Goal: Find specific page/section: Find specific page/section

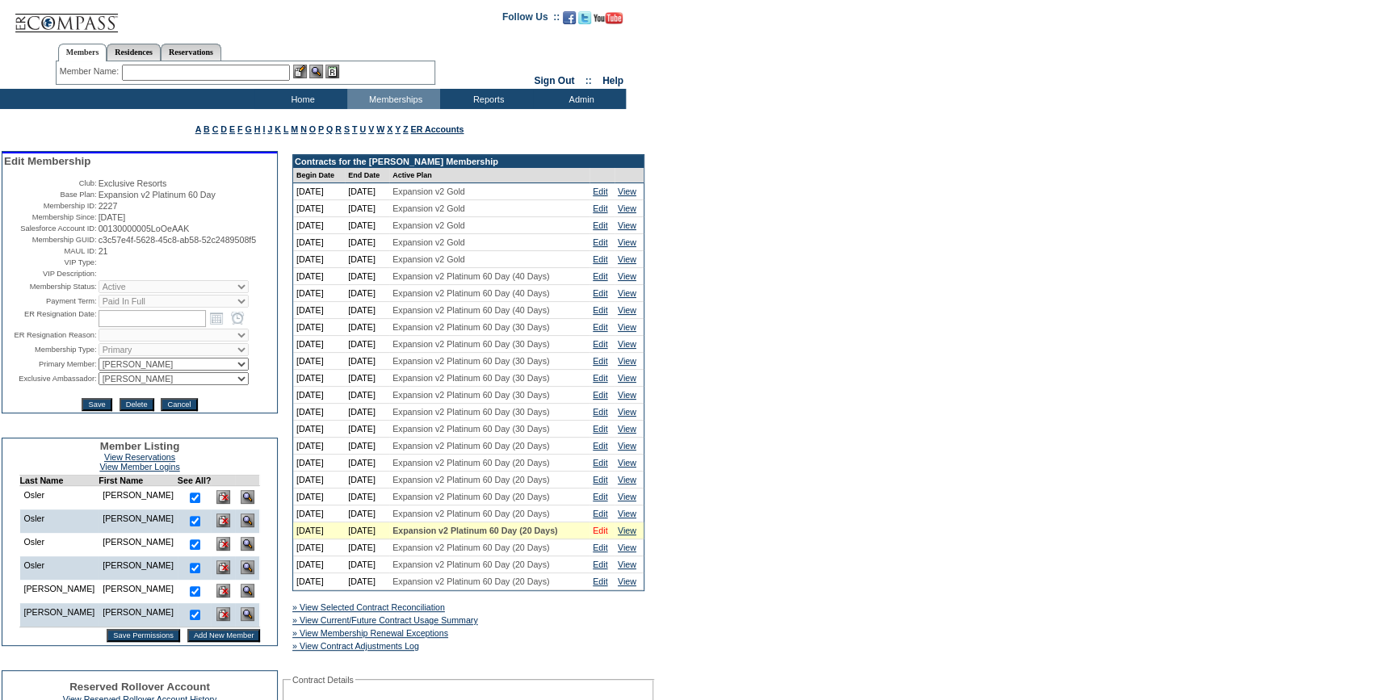
click at [604, 535] on link "Edit" at bounding box center [600, 531] width 15 height 10
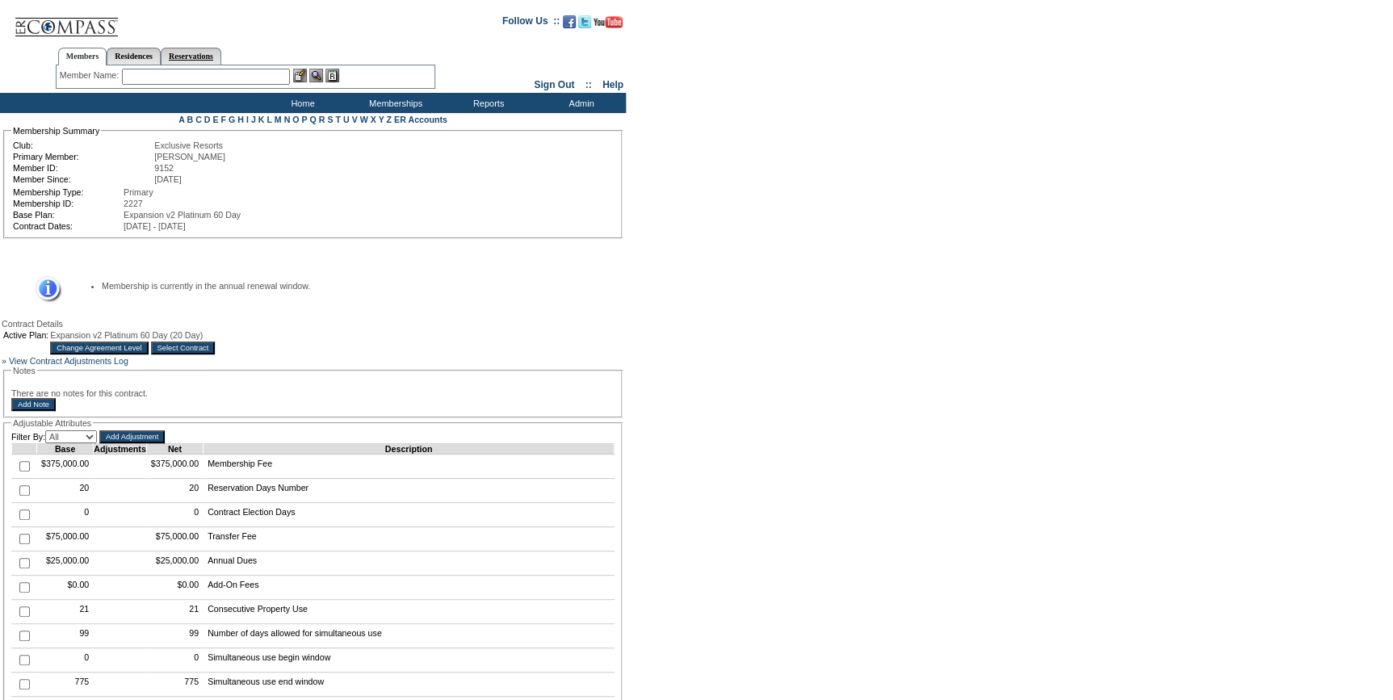
click at [217, 48] on link "Reservations" at bounding box center [191, 56] width 61 height 17
click at [177, 74] on input "text" at bounding box center [153, 77] width 71 height 16
click at [82, 52] on link "Members" at bounding box center [82, 56] width 49 height 17
drag, startPoint x: 167, startPoint y: 74, endPoint x: 159, endPoint y: 73, distance: 8.2
click at [161, 73] on input "text" at bounding box center [206, 77] width 168 height 16
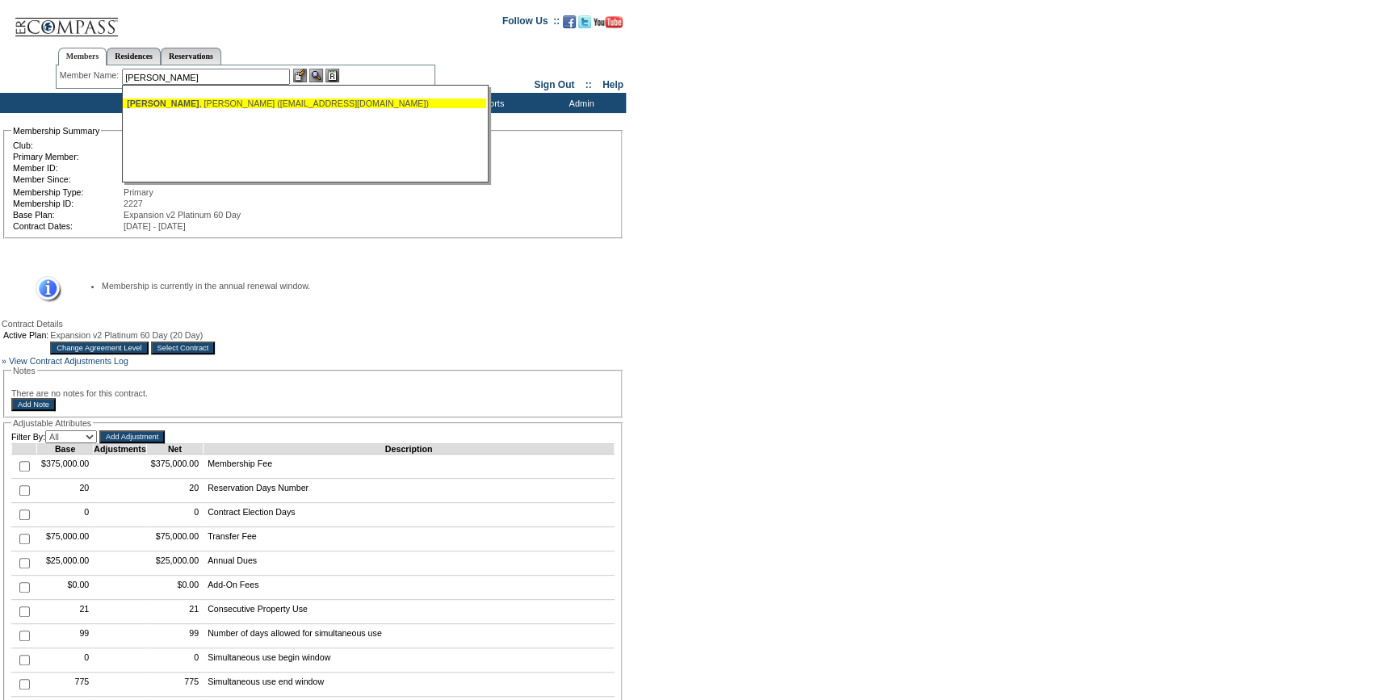
click at [173, 101] on div "[PERSON_NAME] ([EMAIL_ADDRESS][DOMAIN_NAME])" at bounding box center [304, 104] width 355 height 10
type input "[PERSON_NAME] ([EMAIL_ADDRESS][DOMAIN_NAME])"
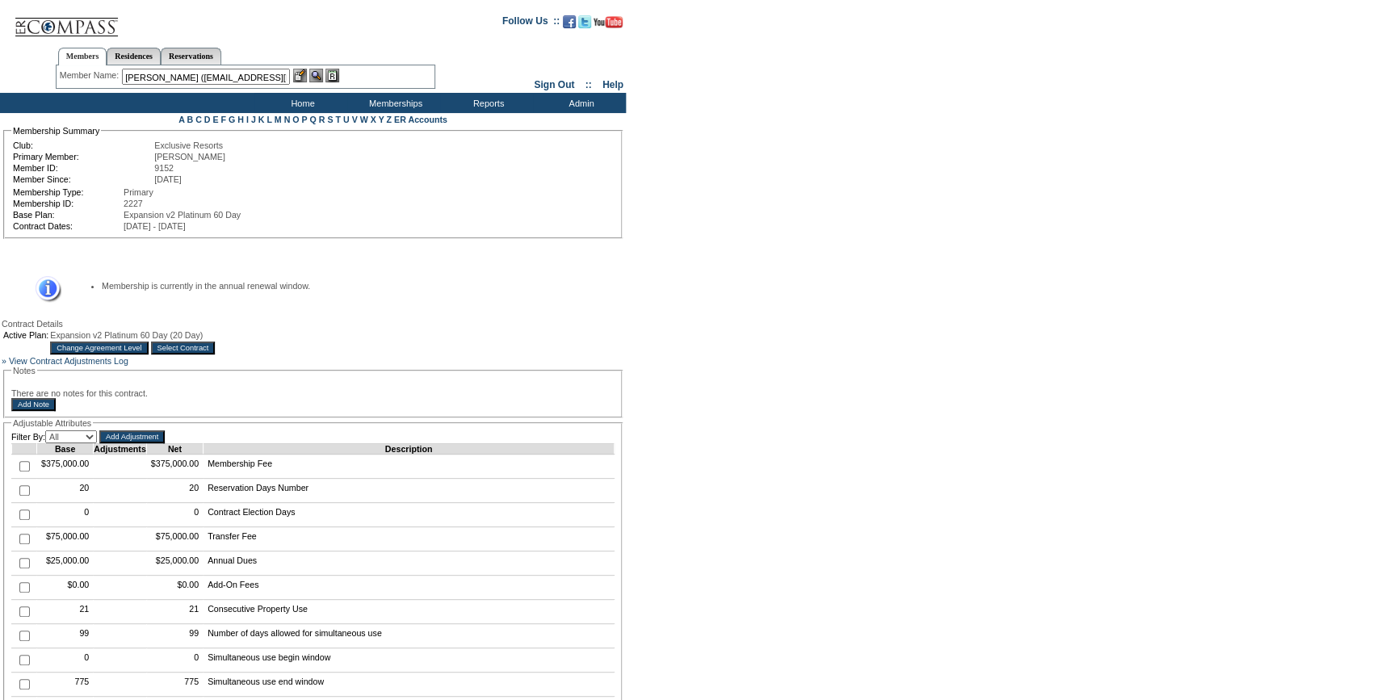
click at [299, 79] on img at bounding box center [300, 76] width 14 height 14
